Goal: Find specific page/section

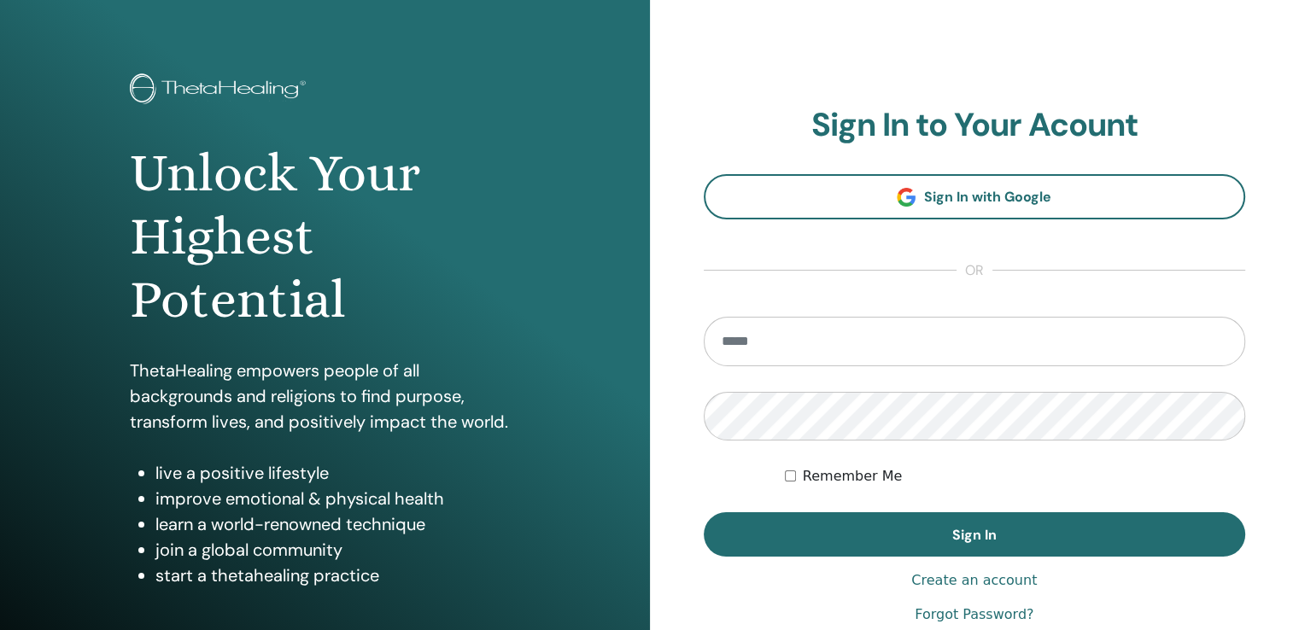
scroll to position [85, 0]
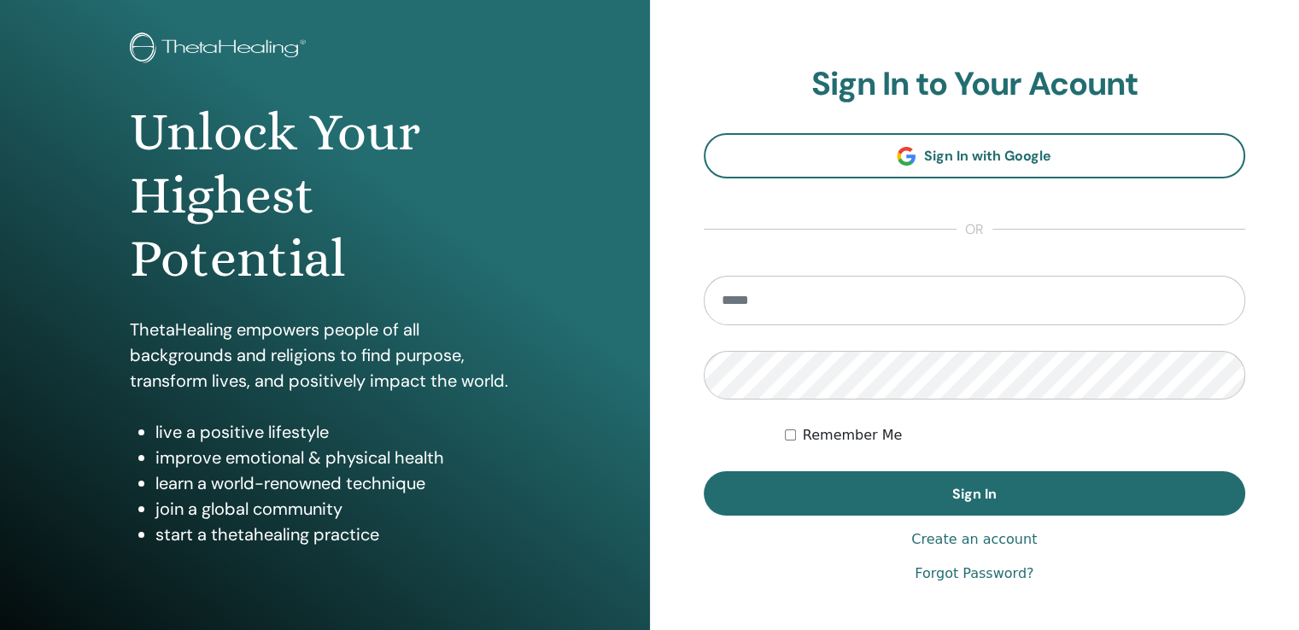
click at [886, 301] on input "email" at bounding box center [975, 301] width 542 height 50
type input "**********"
click at [704, 471] on button "Sign In" at bounding box center [975, 493] width 542 height 44
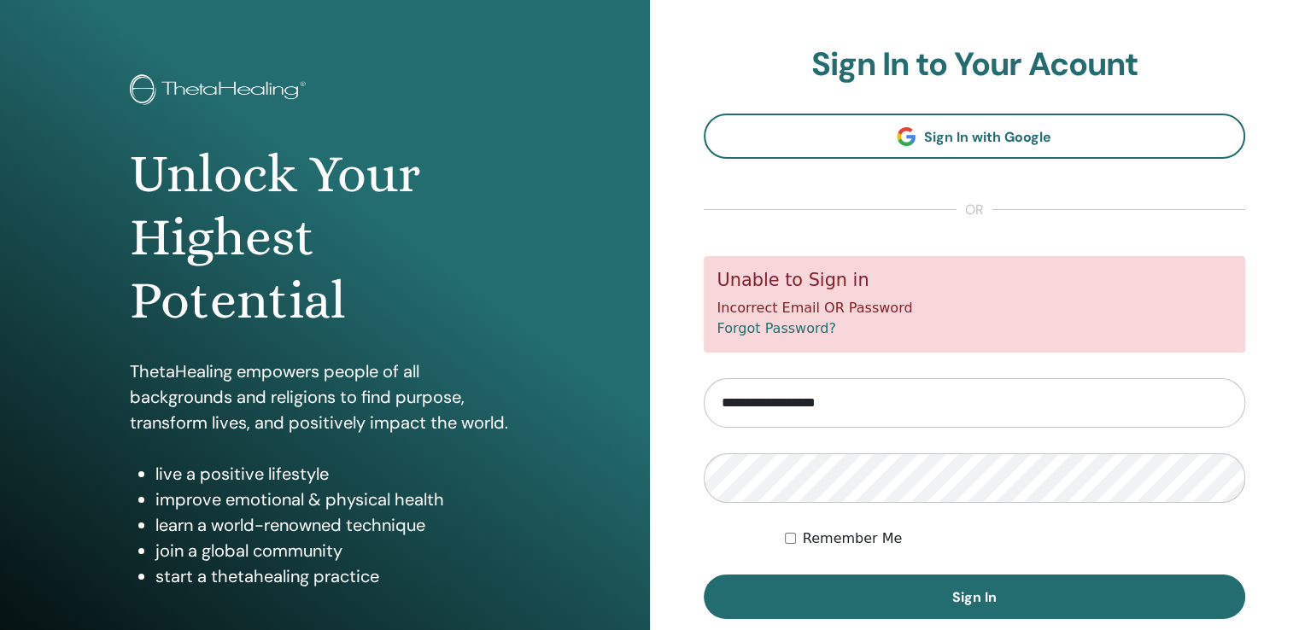
scroll to position [85, 0]
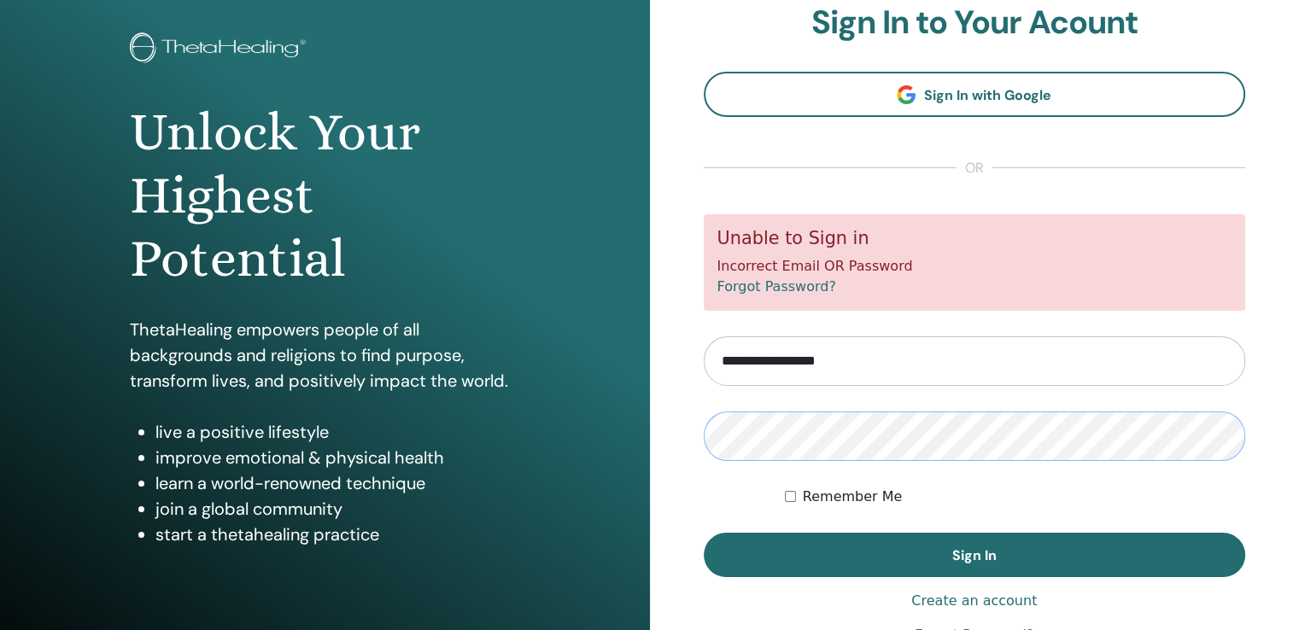
click at [704, 533] on button "Sign In" at bounding box center [975, 555] width 542 height 44
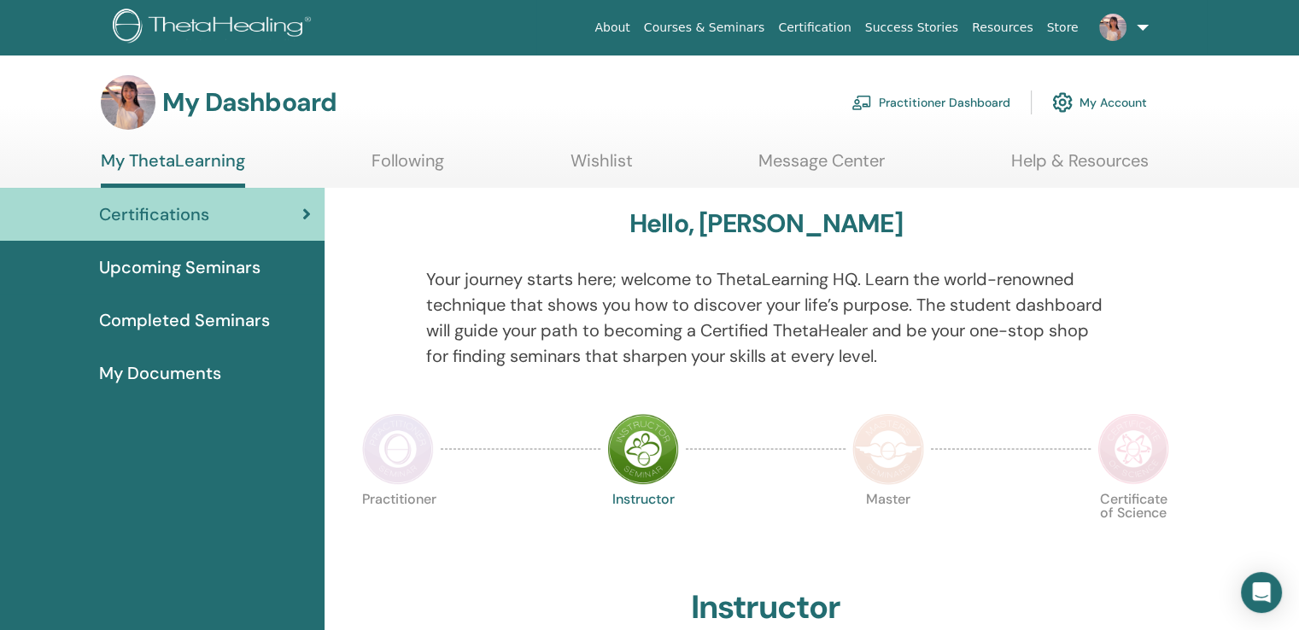
click at [242, 312] on span "Completed Seminars" at bounding box center [184, 320] width 171 height 26
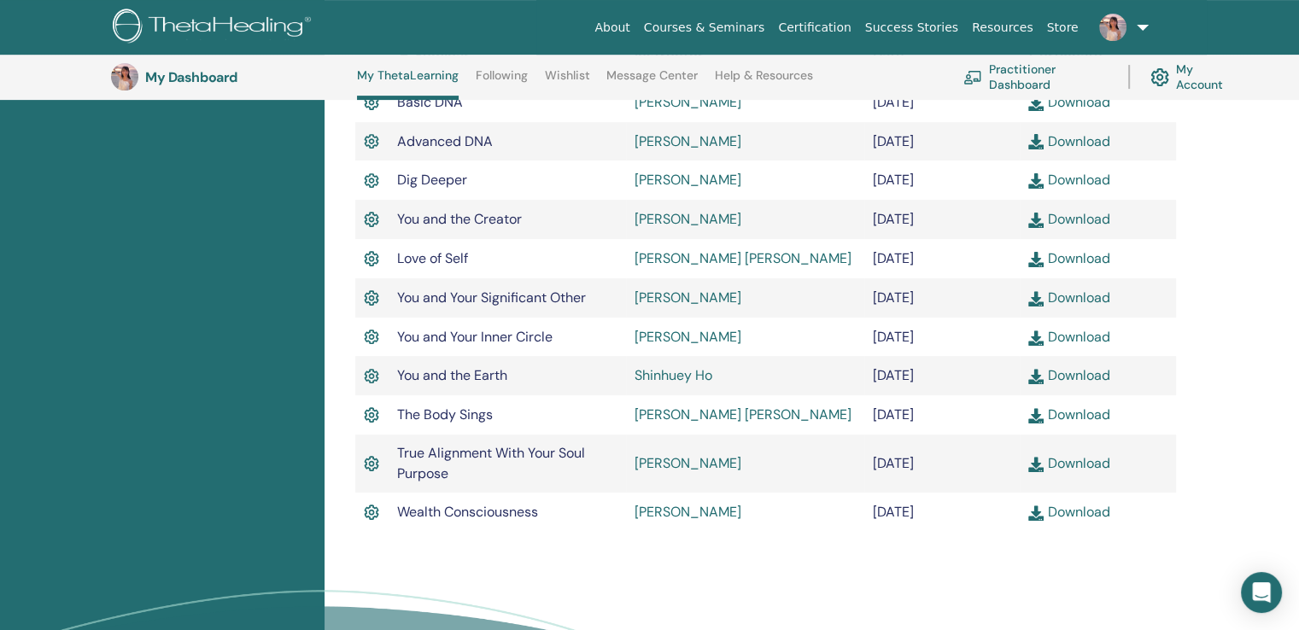
scroll to position [557, 0]
